Goal: Task Accomplishment & Management: Manage account settings

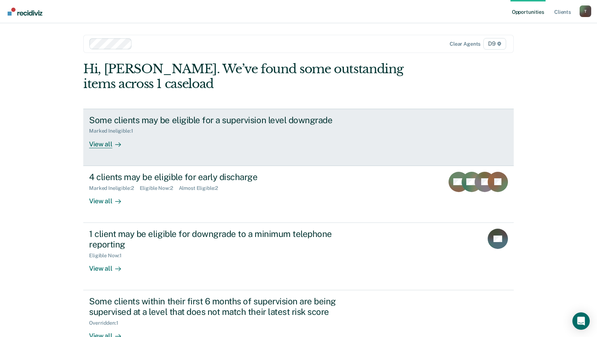
click at [101, 144] on div "View all" at bounding box center [109, 141] width 41 height 14
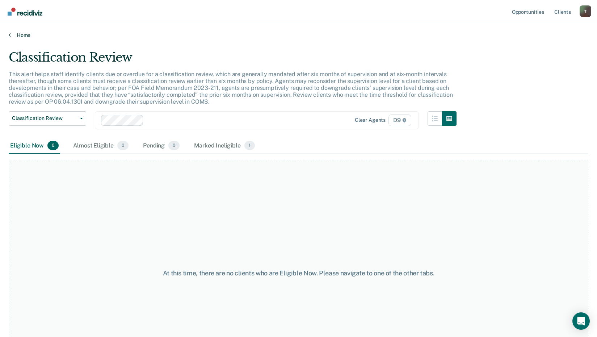
click at [23, 40] on main "Classification Review This alert helps staff identify clients due or overdue fo…" at bounding box center [298, 186] width 597 height 296
click at [24, 38] on link "Home" at bounding box center [298, 35] width 579 height 7
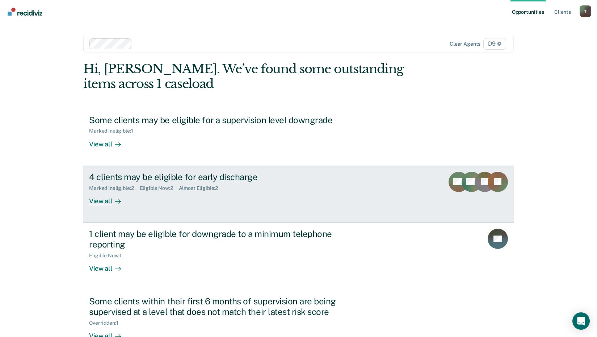
click at [97, 200] on div "View all" at bounding box center [109, 198] width 41 height 14
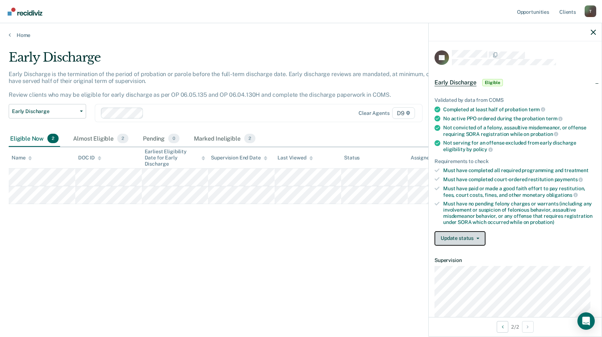
click at [467, 239] on button "Update status" at bounding box center [460, 238] width 51 height 14
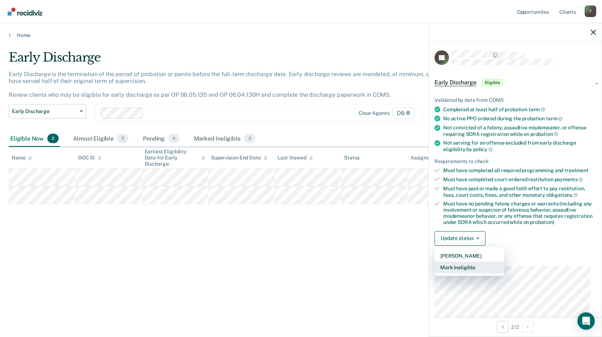
click at [465, 268] on button "Mark Ineligible" at bounding box center [470, 267] width 70 height 12
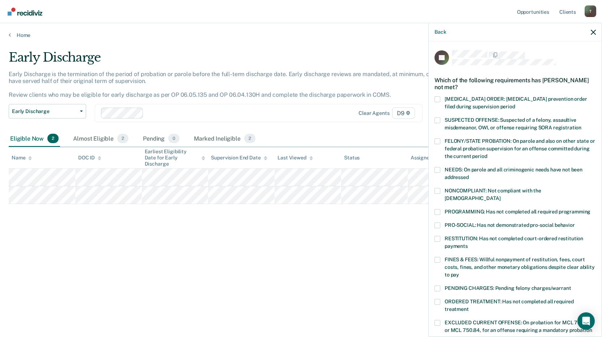
click at [438, 209] on span at bounding box center [438, 212] width 6 height 6
click at [591, 209] on input "PROGRAMMING: Has not completed all required programming" at bounding box center [591, 209] width 0 height 0
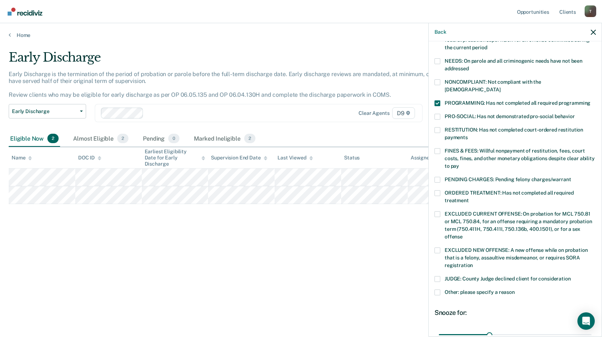
scroll to position [169, 0]
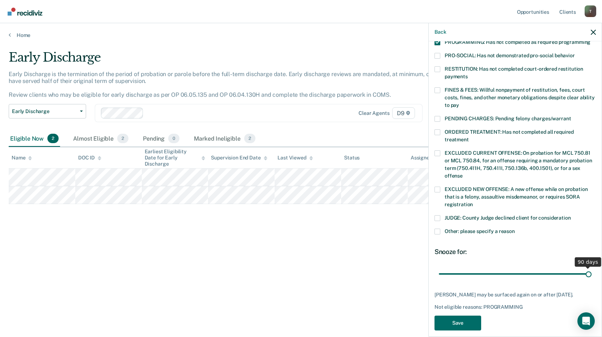
drag, startPoint x: 488, startPoint y: 266, endPoint x: 632, endPoint y: 270, distance: 144.5
type input "90"
click at [592, 270] on input "range" at bounding box center [515, 273] width 153 height 13
click at [447, 315] on button "Save" at bounding box center [458, 322] width 47 height 15
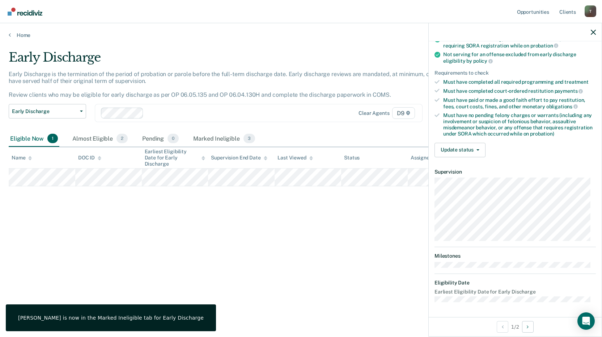
scroll to position [88, 0]
click at [467, 148] on button "Update status" at bounding box center [460, 150] width 51 height 14
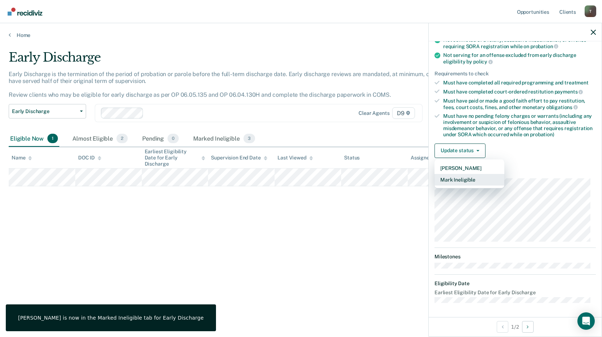
click at [466, 180] on button "Mark Ineligible" at bounding box center [470, 180] width 70 height 12
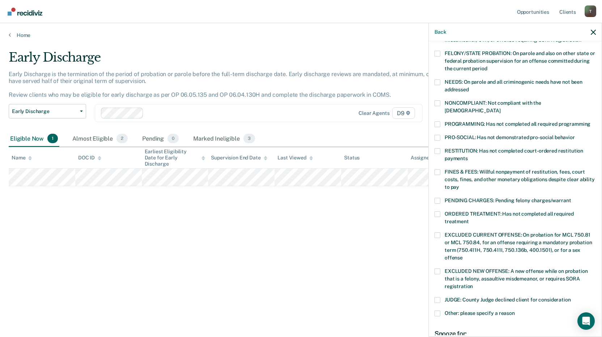
click at [438, 111] on div "NONCOMPLIANT: Not compliant with the [DEMOGRAPHIC_DATA]" at bounding box center [515, 110] width 161 height 21
click at [442, 121] on label "PROGRAMMING: Has not completed all required programming" at bounding box center [515, 125] width 161 height 8
click at [591, 121] on input "PROGRAMMING: Has not completed all required programming" at bounding box center [591, 121] width 0 height 0
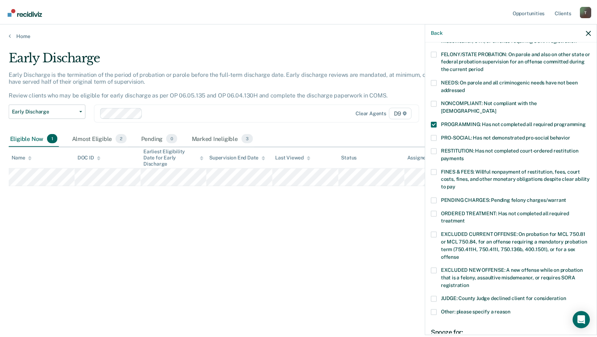
scroll to position [169, 0]
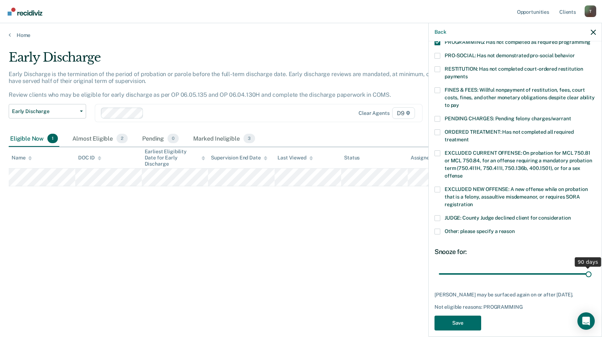
drag, startPoint x: 493, startPoint y: 263, endPoint x: 578, endPoint y: 261, distance: 85.1
type input "90"
click at [592, 267] on input "range" at bounding box center [515, 273] width 153 height 13
click at [452, 316] on button "Save" at bounding box center [458, 322] width 47 height 15
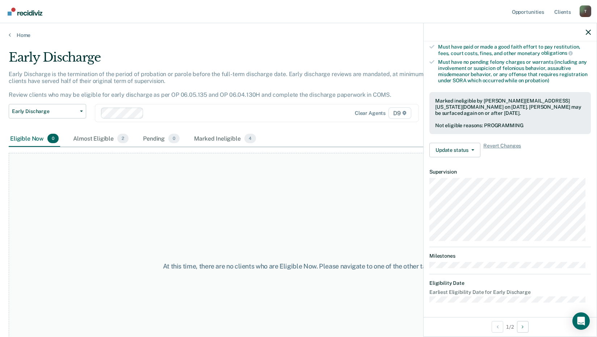
scroll to position [141, 0]
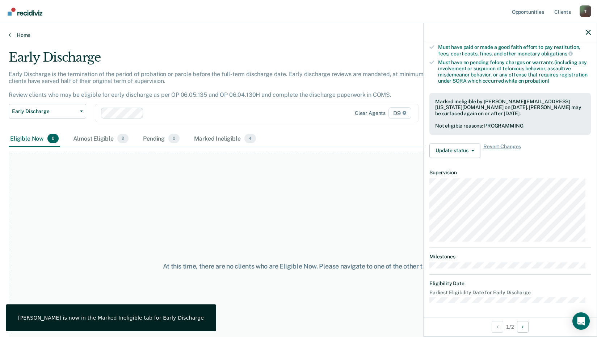
click at [17, 34] on link "Home" at bounding box center [298, 35] width 579 height 7
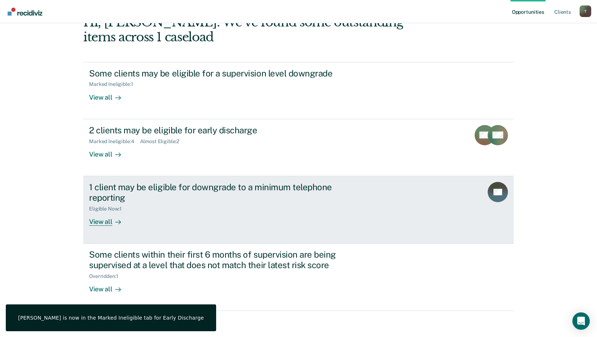
scroll to position [50, 0]
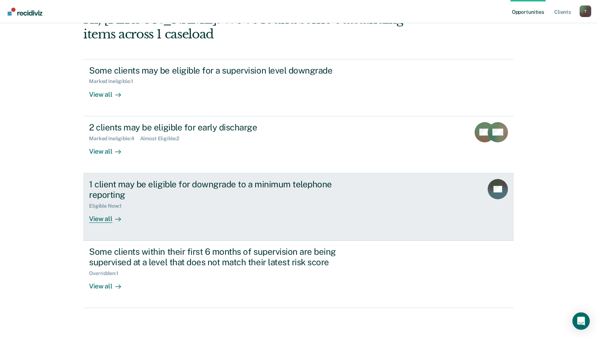
click at [89, 220] on div "View all" at bounding box center [109, 215] width 41 height 14
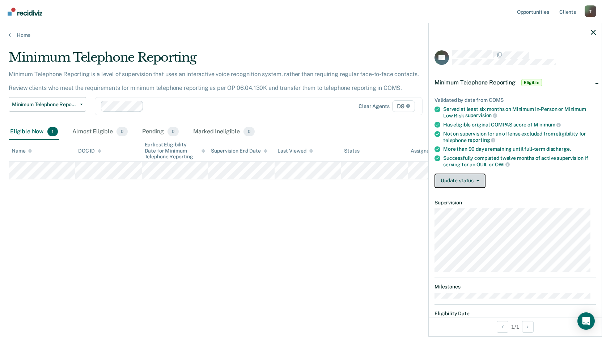
click at [458, 176] on button "Update status" at bounding box center [460, 180] width 51 height 14
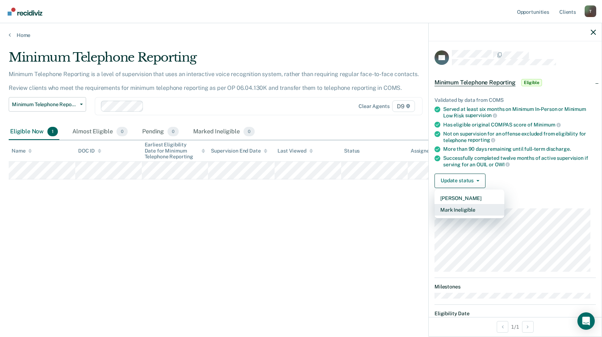
click at [461, 208] on button "Mark Ineligible" at bounding box center [470, 210] width 70 height 12
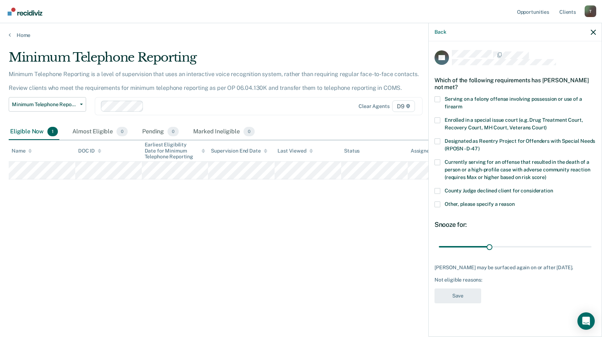
click at [441, 207] on label "Other, please specify a reason" at bounding box center [515, 205] width 161 height 8
click at [515, 201] on input "Other, please specify a reason" at bounding box center [515, 201] width 0 height 0
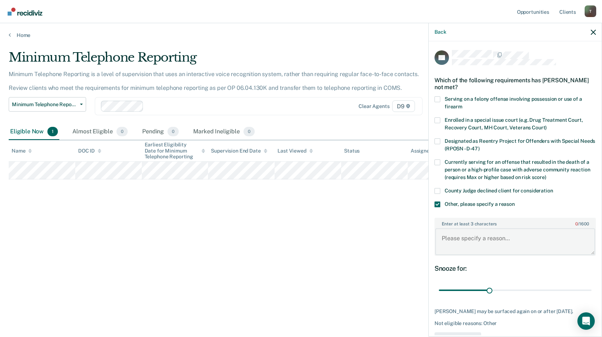
click at [462, 241] on textarea "Enter at least 3 characters 0 / 1600" at bounding box center [515, 241] width 160 height 27
type textarea "S"
type textarea "Still actively in Sobriety Court"
drag, startPoint x: 489, startPoint y: 288, endPoint x: 604, endPoint y: 285, distance: 115.9
type input "90"
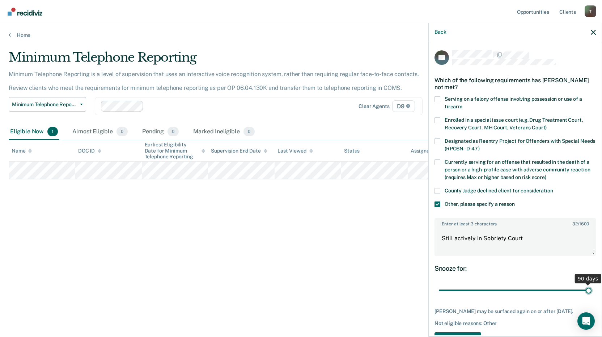
click at [592, 285] on input "range" at bounding box center [515, 290] width 153 height 13
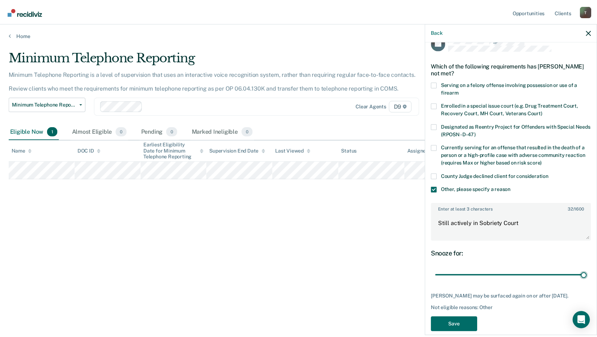
scroll to position [30, 0]
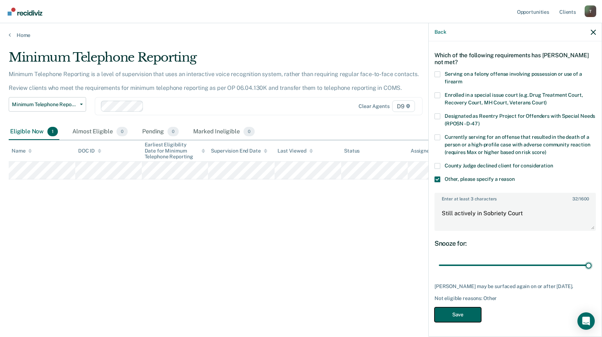
click at [454, 316] on button "Save" at bounding box center [458, 314] width 47 height 15
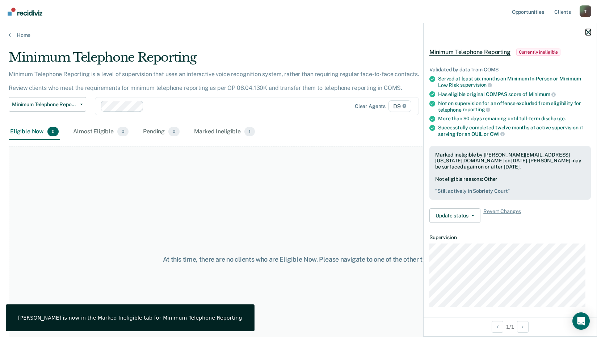
drag, startPoint x: 587, startPoint y: 33, endPoint x: 508, endPoint y: 50, distance: 81.1
click at [587, 33] on icon "button" at bounding box center [588, 32] width 5 height 5
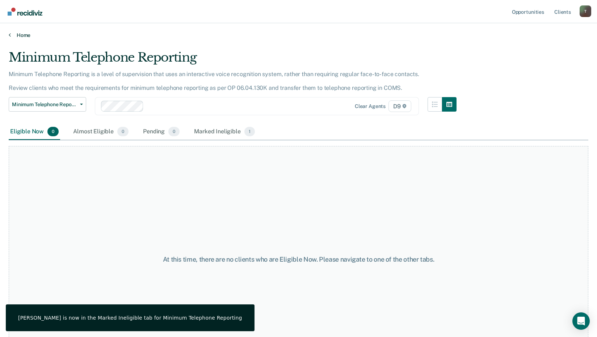
click at [23, 35] on link "Home" at bounding box center [298, 35] width 579 height 7
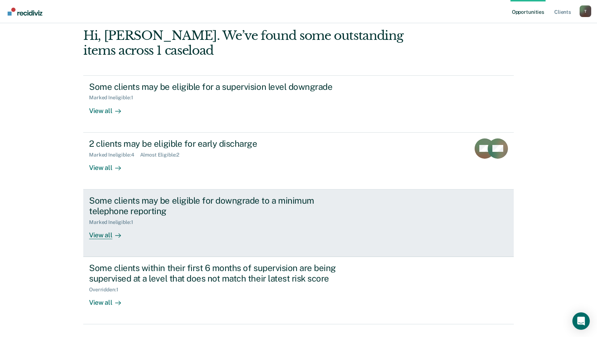
scroll to position [50, 0]
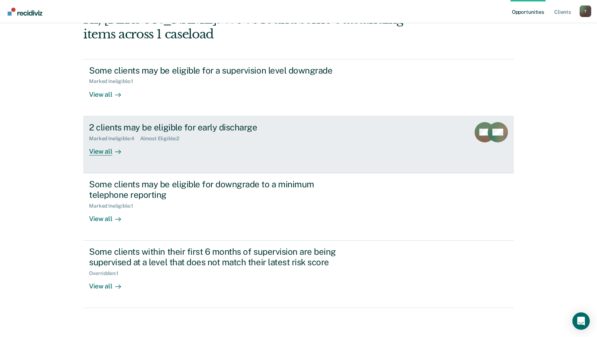
click at [100, 151] on div "View all" at bounding box center [109, 148] width 41 height 14
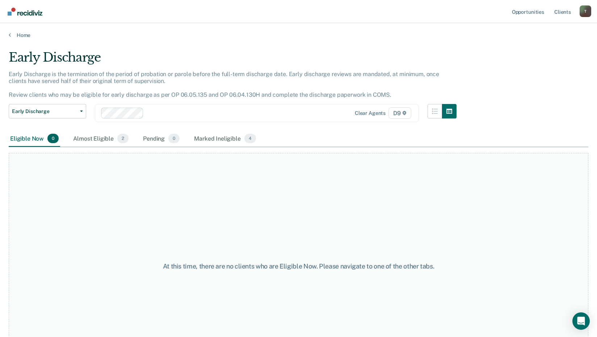
click at [101, 147] on div "At this time, there are no clients who are Eligible Now. Please navigate to one…" at bounding box center [298, 263] width 579 height 232
click at [107, 140] on div "Almost Eligible 2" at bounding box center [101, 139] width 58 height 16
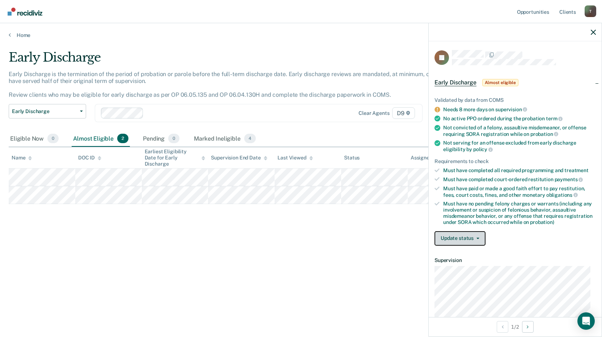
click at [461, 240] on button "Update status" at bounding box center [460, 238] width 51 height 14
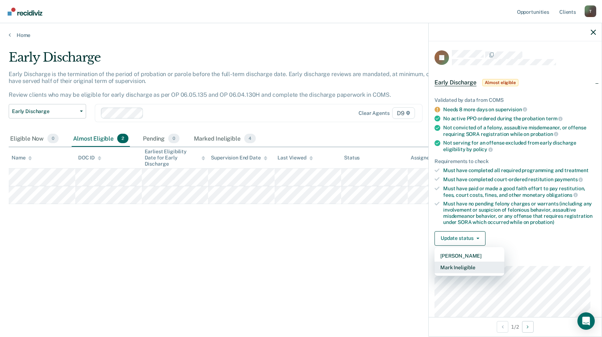
click at [455, 263] on button "Mark Ineligible" at bounding box center [470, 267] width 70 height 12
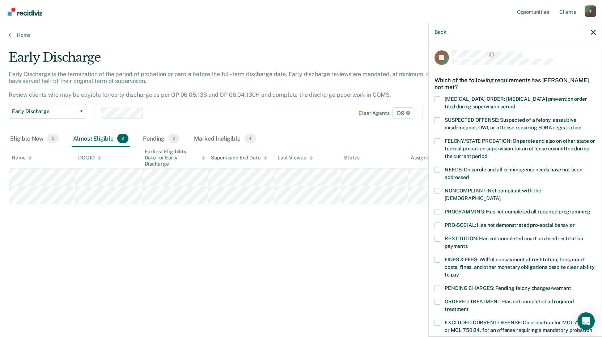
click at [440, 209] on span at bounding box center [438, 212] width 6 height 6
click at [591, 209] on input "PROGRAMMING: Has not completed all required programming" at bounding box center [591, 209] width 0 height 0
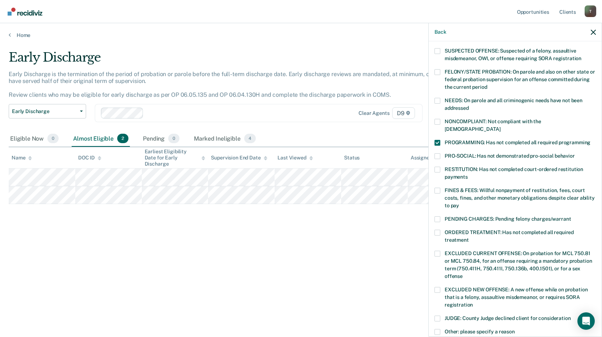
scroll to position [109, 0]
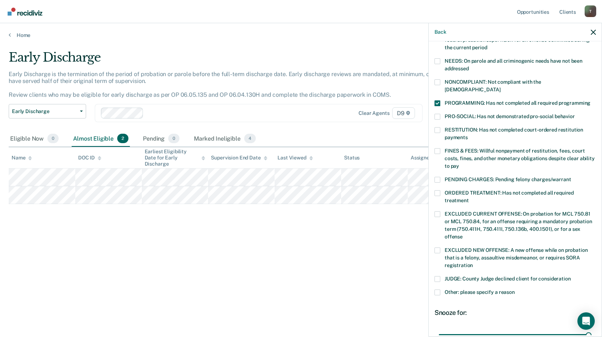
drag, startPoint x: 487, startPoint y: 324, endPoint x: 570, endPoint y: 290, distance: 89.9
type input "90"
click at [592, 328] on input "range" at bounding box center [515, 334] width 153 height 13
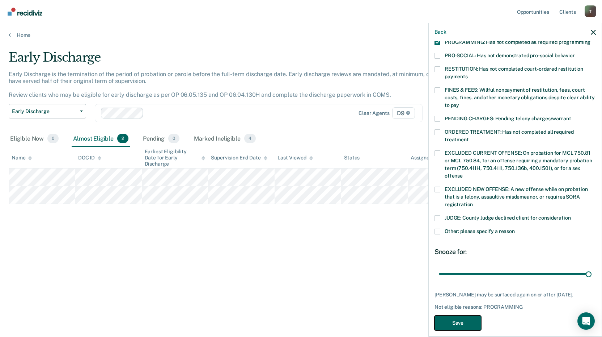
click at [448, 318] on button "Save" at bounding box center [458, 322] width 47 height 15
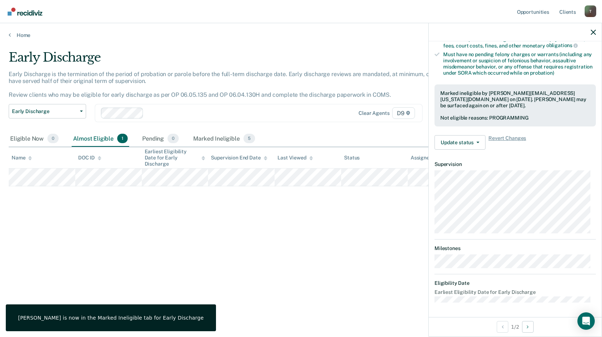
scroll to position [148, 0]
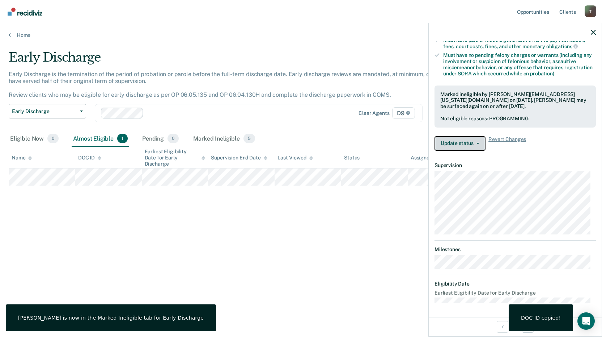
click at [459, 139] on button "Update status" at bounding box center [460, 143] width 51 height 14
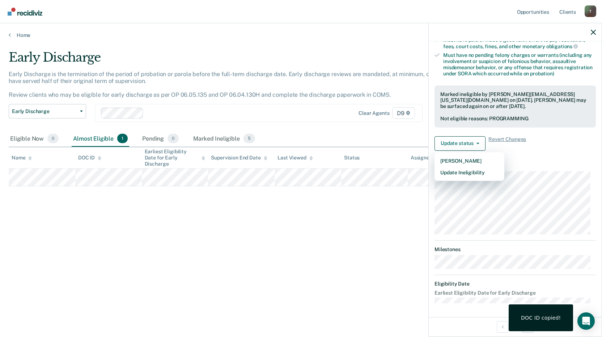
scroll to position [88, 0]
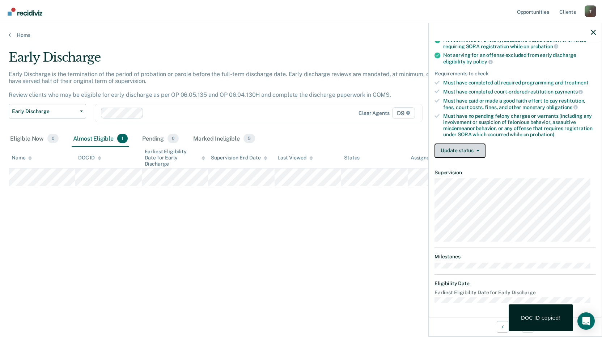
click at [450, 153] on button "Update status" at bounding box center [460, 150] width 51 height 14
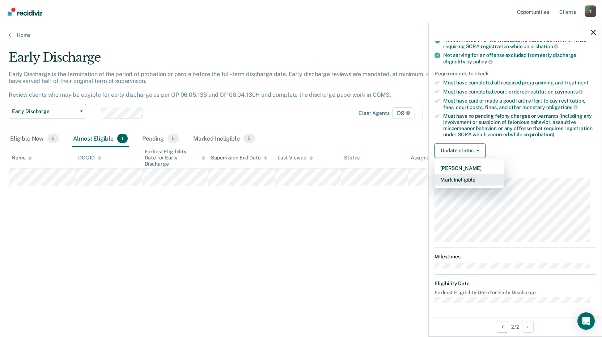
click at [451, 177] on button "Mark Ineligible" at bounding box center [470, 180] width 70 height 12
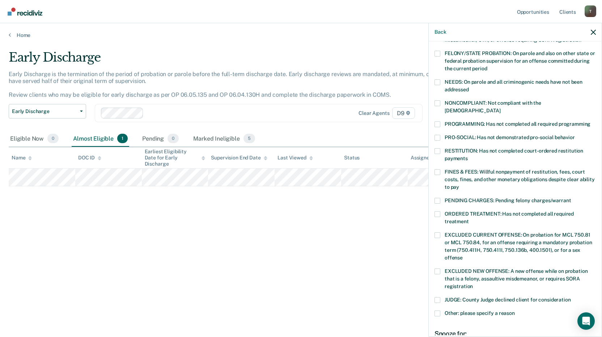
click at [440, 121] on span at bounding box center [438, 124] width 6 height 6
click at [591, 121] on input "PROGRAMMING: Has not completed all required programming" at bounding box center [591, 121] width 0 height 0
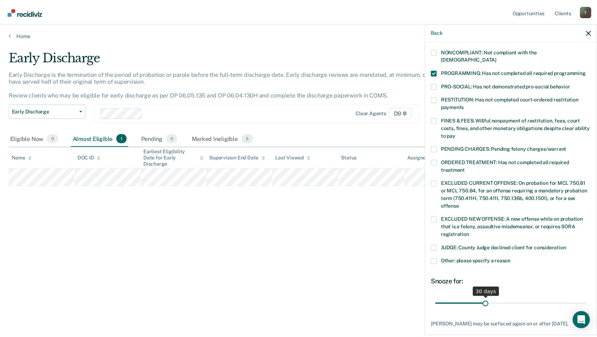
scroll to position [176, 0]
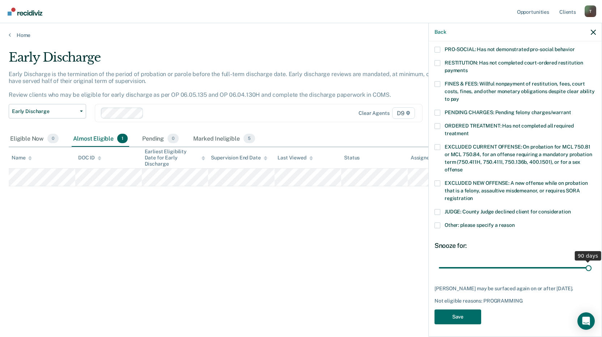
drag, startPoint x: 485, startPoint y: 258, endPoint x: 612, endPoint y: 260, distance: 126.7
type input "90"
click at [592, 261] on input "range" at bounding box center [515, 267] width 153 height 13
click at [466, 314] on button "Save" at bounding box center [458, 316] width 47 height 15
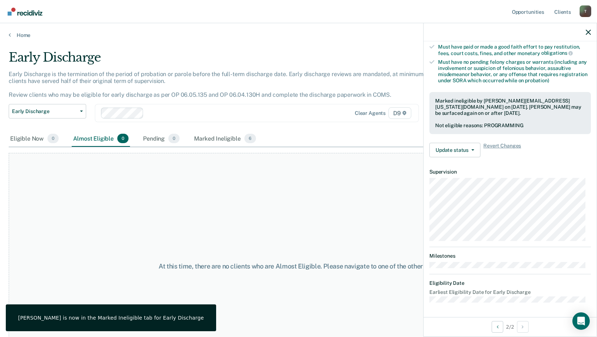
scroll to position [141, 0]
click at [18, 29] on div "Home" at bounding box center [298, 30] width 597 height 15
click at [18, 32] on link "Home" at bounding box center [298, 35] width 579 height 7
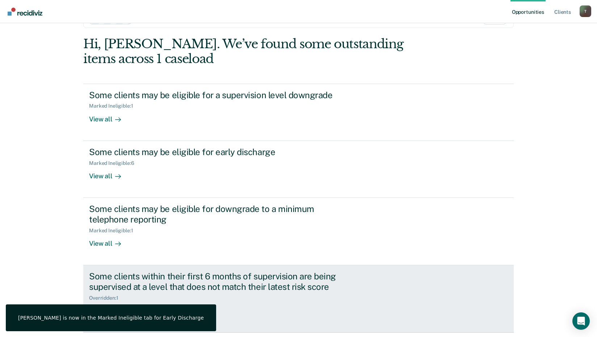
scroll to position [50, 0]
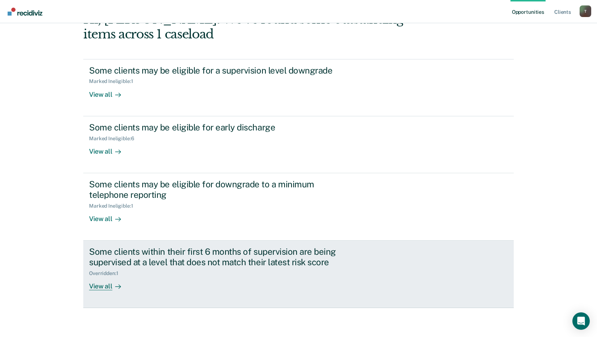
click at [97, 288] on div "View all" at bounding box center [109, 283] width 41 height 14
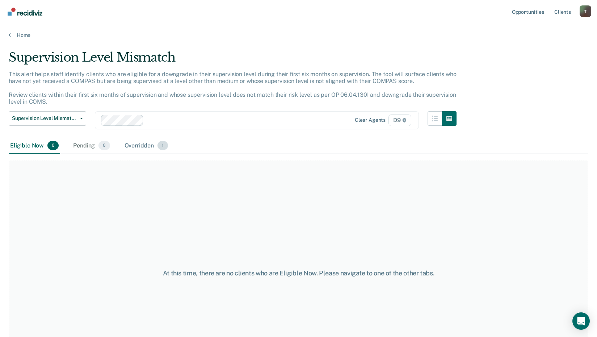
click at [149, 144] on div "Overridden 1" at bounding box center [146, 146] width 47 height 16
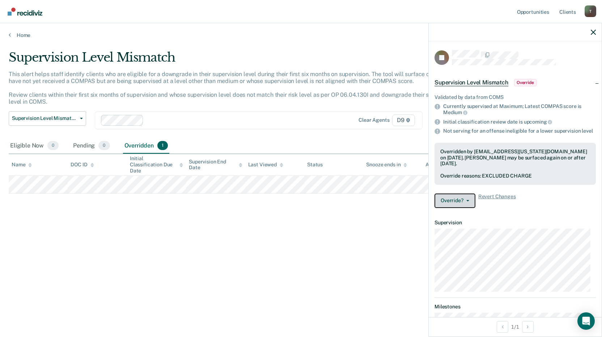
click at [459, 208] on button "Override?" at bounding box center [455, 200] width 41 height 14
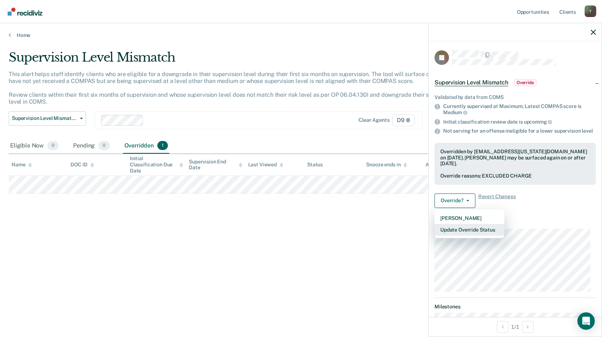
click at [455, 235] on button "Update Override Status" at bounding box center [470, 230] width 70 height 12
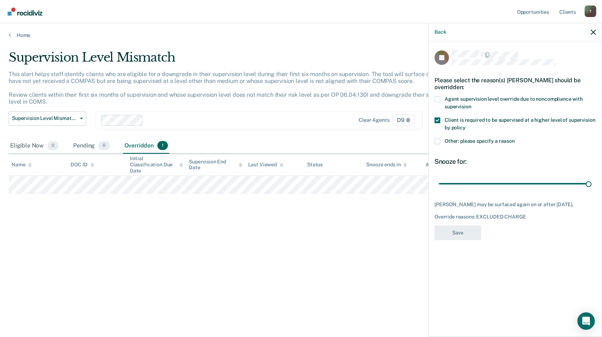
click at [442, 124] on label "Client is required to be supervised at a higher level of supervision by policy" at bounding box center [515, 124] width 161 height 15
click at [466, 125] on input "Client is required to be supervised at a higher level of supervision by policy" at bounding box center [466, 125] width 0 height 0
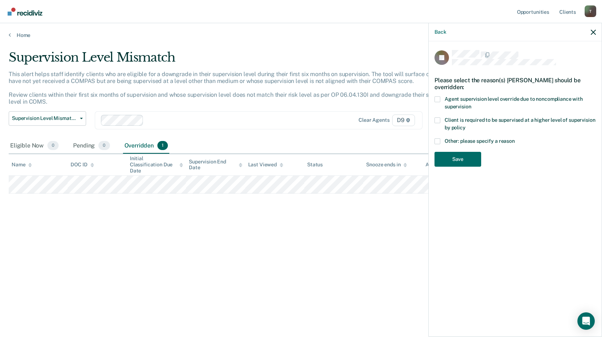
click at [437, 117] on span at bounding box center [438, 120] width 6 height 6
click at [466, 125] on input "Client is required to be supervised at a higher level of supervision by policy" at bounding box center [466, 125] width 0 height 0
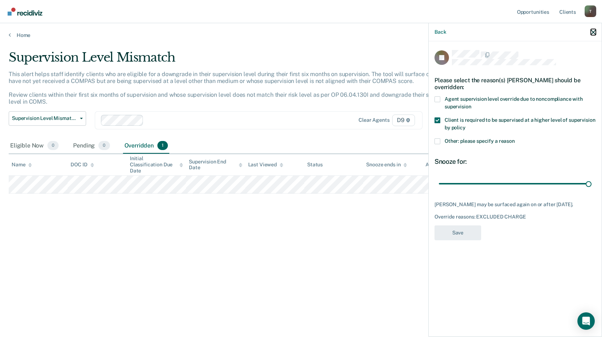
click at [592, 31] on icon "button" at bounding box center [593, 32] width 5 height 5
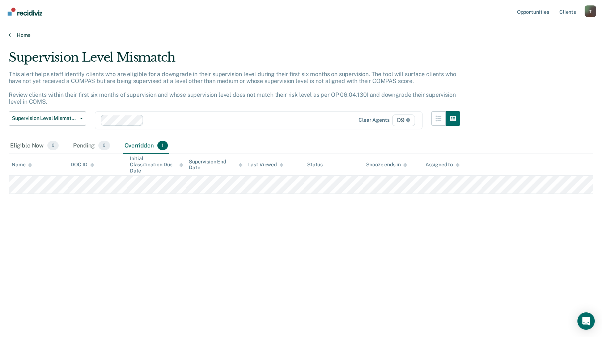
click at [25, 33] on link "Home" at bounding box center [301, 35] width 585 height 7
